Goal: Feedback & Contribution: Leave review/rating

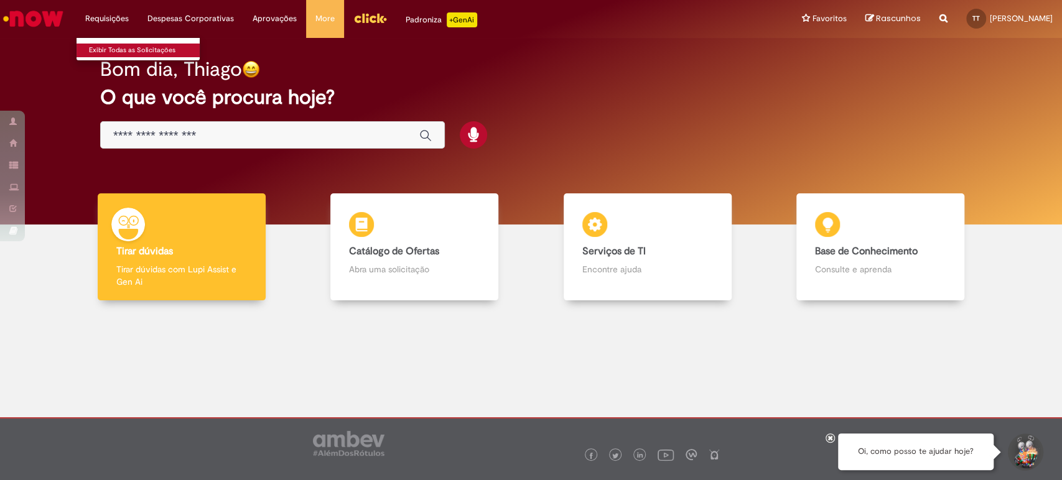
click at [125, 47] on link "Exibir Todas as Solicitações" at bounding box center [145, 51] width 137 height 14
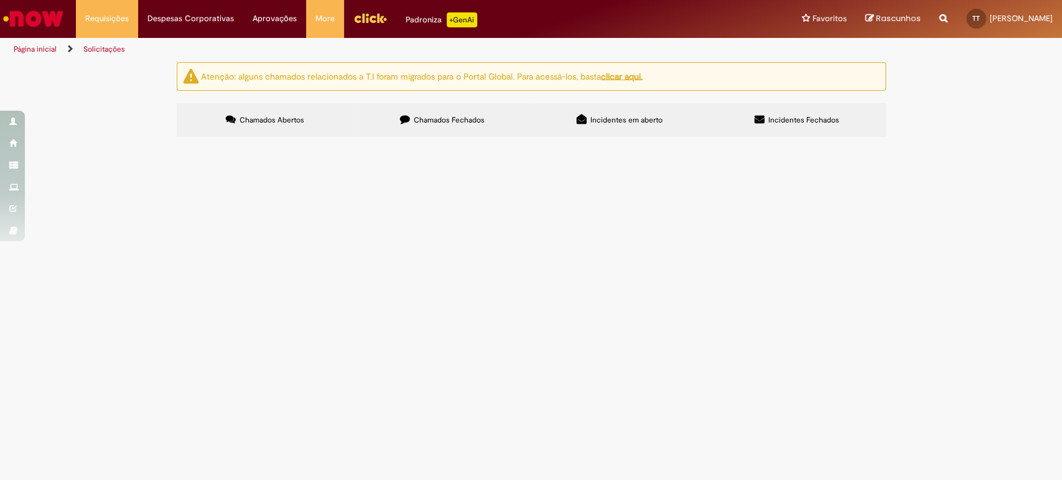
click at [446, 128] on label "Chamados Fechados" at bounding box center [442, 120] width 177 height 34
click at [0, 0] on span "Boa tarde! Solicito alteração do fracionamento de férias em 3 períodos: 10 dias…" at bounding box center [0, 0] width 0 height 0
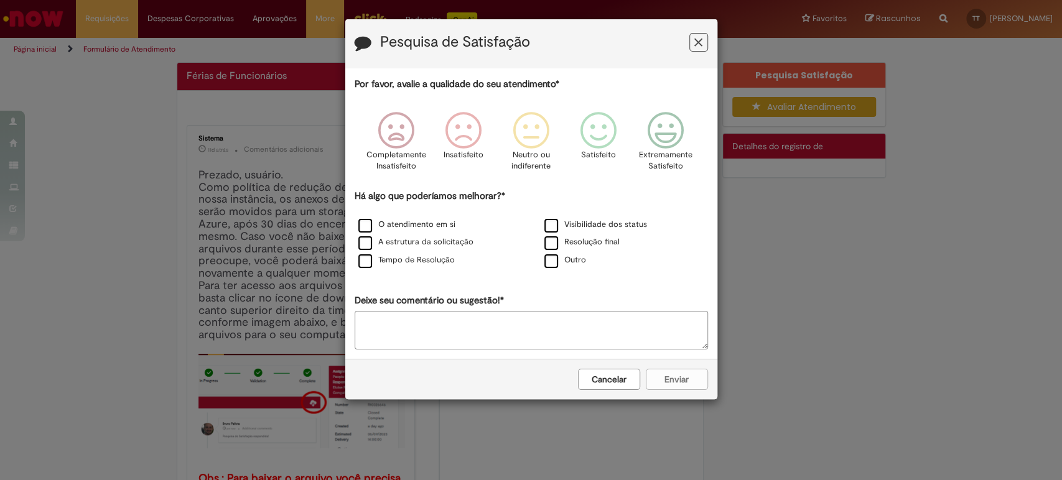
click at [697, 48] on icon "Feedback" at bounding box center [698, 42] width 8 height 13
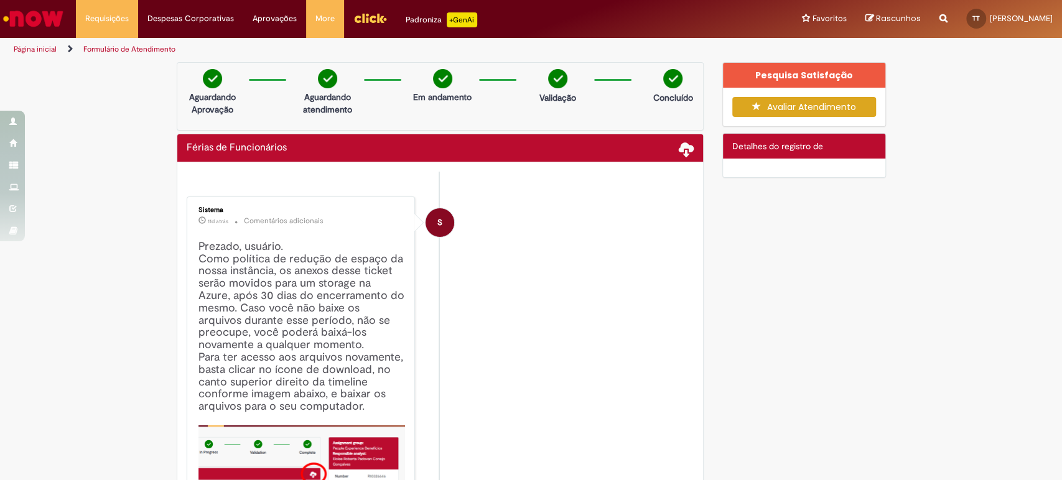
click at [776, 148] on span "Detalhes do registro de" at bounding box center [777, 146] width 91 height 11
click at [805, 99] on button "Avaliar Atendimento" at bounding box center [804, 107] width 144 height 20
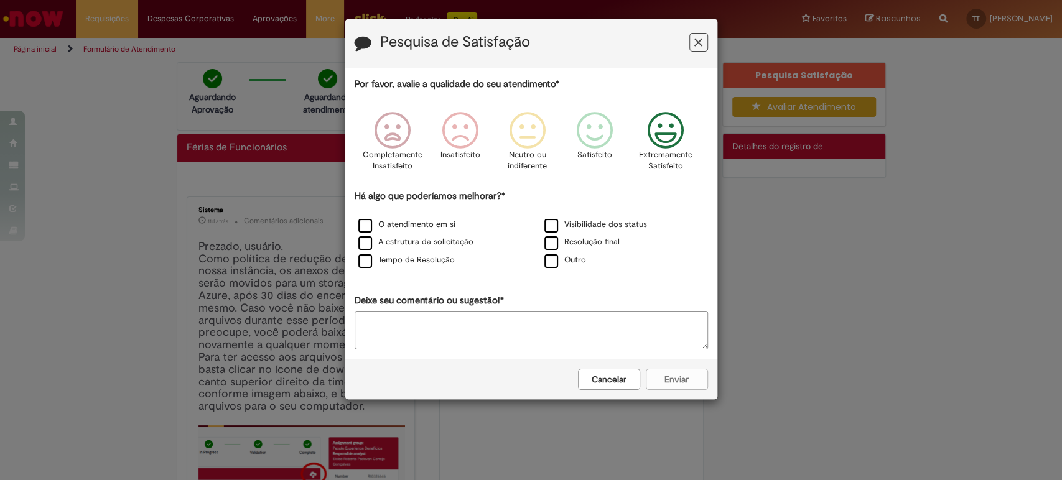
drag, startPoint x: 651, startPoint y: 139, endPoint x: 652, endPoint y: 154, distance: 15.0
click at [652, 139] on icon "Feedback" at bounding box center [665, 130] width 47 height 37
click at [410, 223] on label "O atendimento em si" at bounding box center [406, 225] width 97 height 12
click at [692, 373] on button "Enviar" at bounding box center [677, 379] width 62 height 21
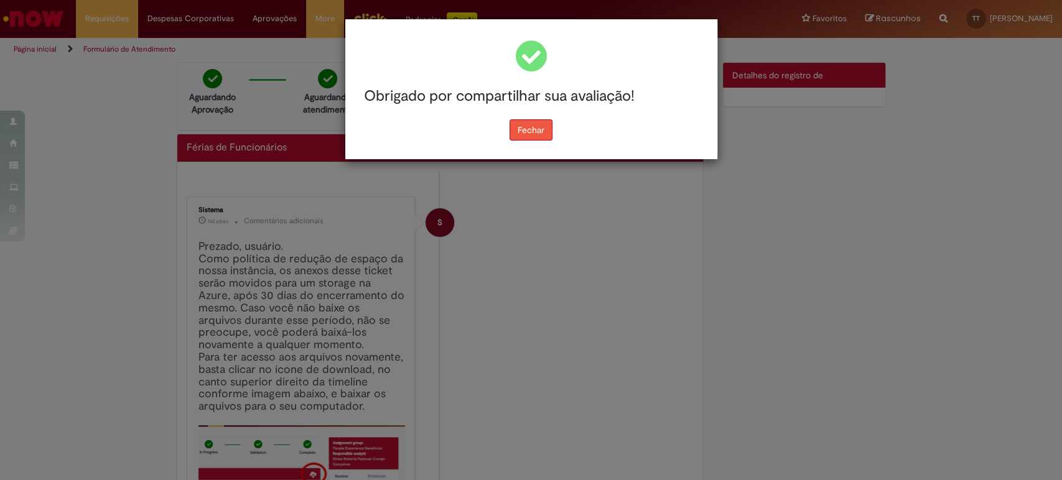
click at [535, 129] on button "Fechar" at bounding box center [531, 129] width 43 height 21
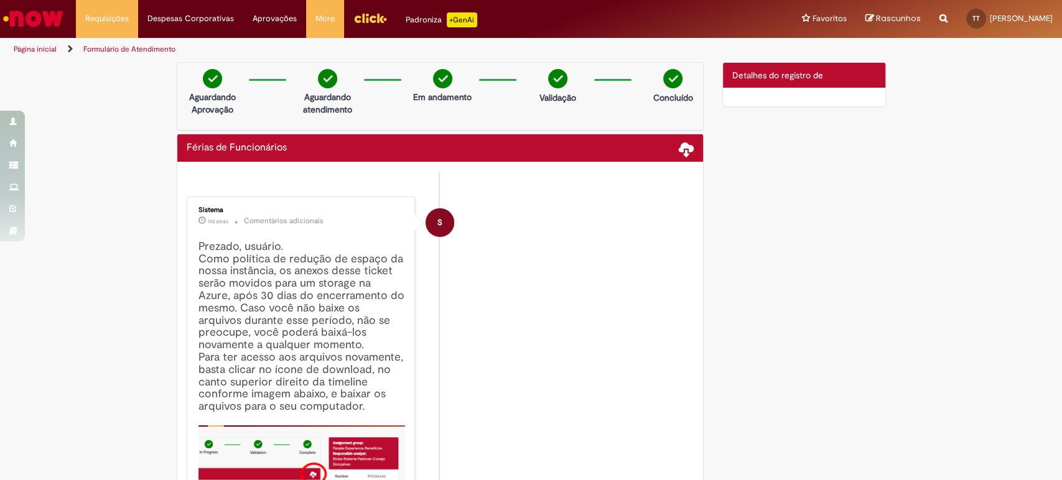
click at [775, 64] on div "Detalhes do tíquete Detalhes do registro de" at bounding box center [804, 75] width 162 height 25
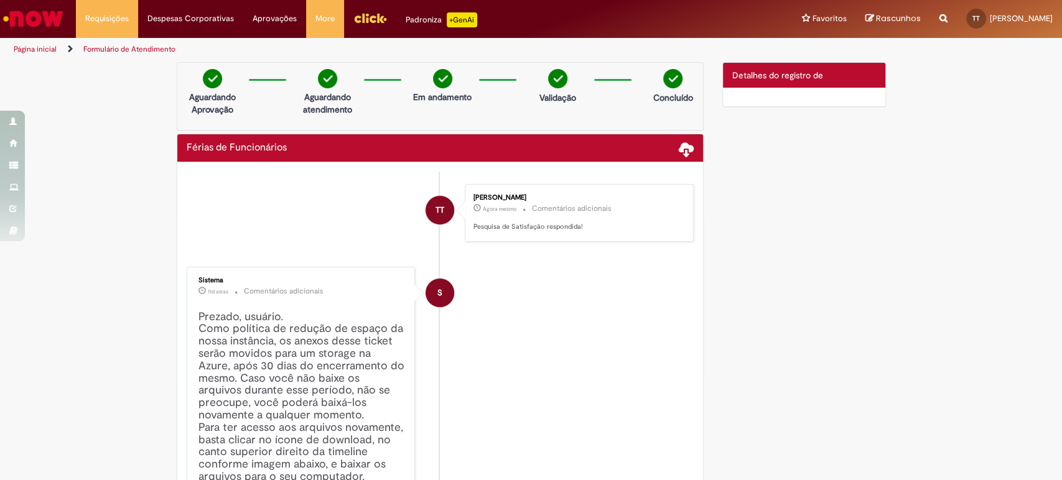
click at [775, 106] on div at bounding box center [804, 97] width 162 height 19
click at [762, 70] on span "Detalhes do registro de" at bounding box center [777, 75] width 91 height 11
click at [681, 148] on span at bounding box center [686, 148] width 15 height 15
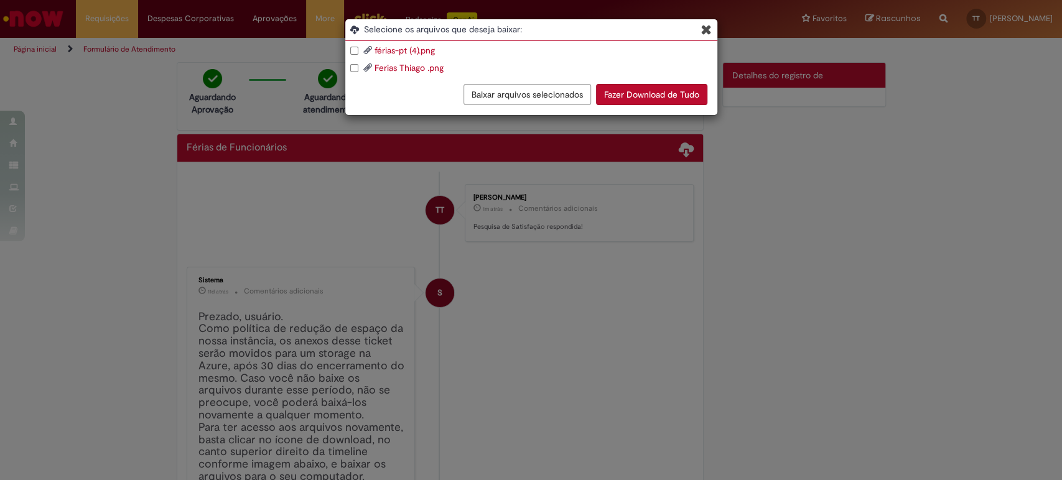
click at [654, 96] on button "Fazer Download de Tudo" at bounding box center [651, 94] width 111 height 21
click at [714, 25] on span "Selecione os arquivos que deseja baixar:" at bounding box center [540, 29] width 353 height 12
click at [710, 28] on icon "Blob Storage Download Modal" at bounding box center [706, 29] width 11 height 13
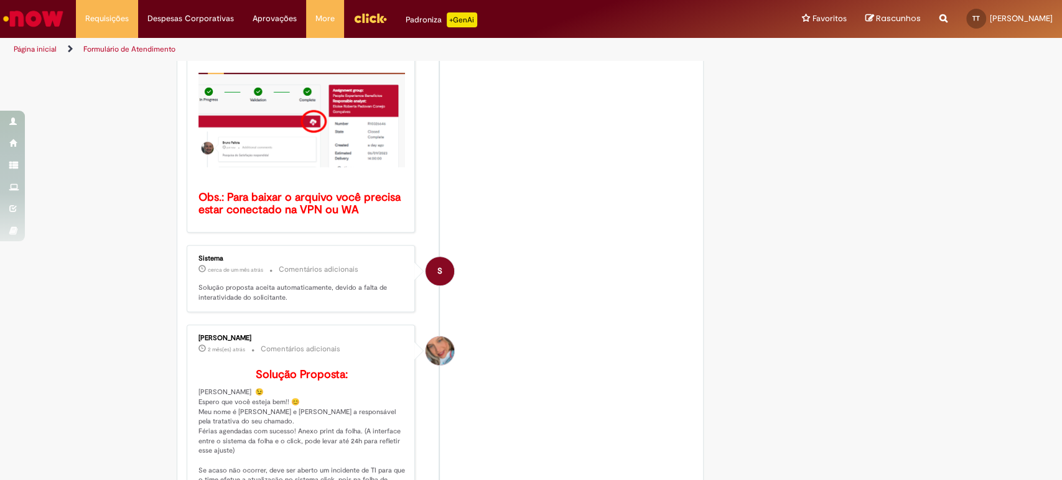
scroll to position [446, 0]
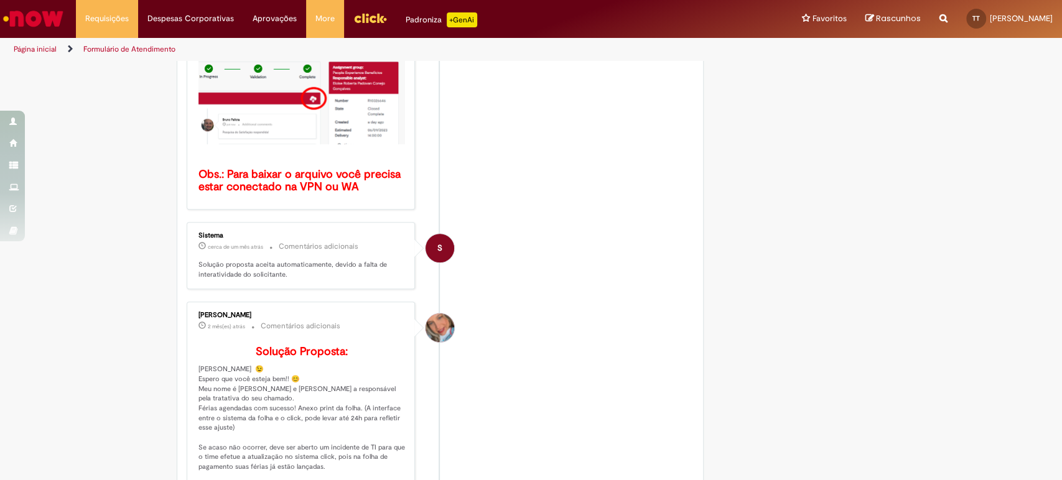
click at [846, 223] on div "Verificar Código de Barras Aguardando Aprovação Aguardando atendimento Em andam…" at bounding box center [531, 173] width 728 height 1114
